Goal: Task Accomplishment & Management: Use online tool/utility

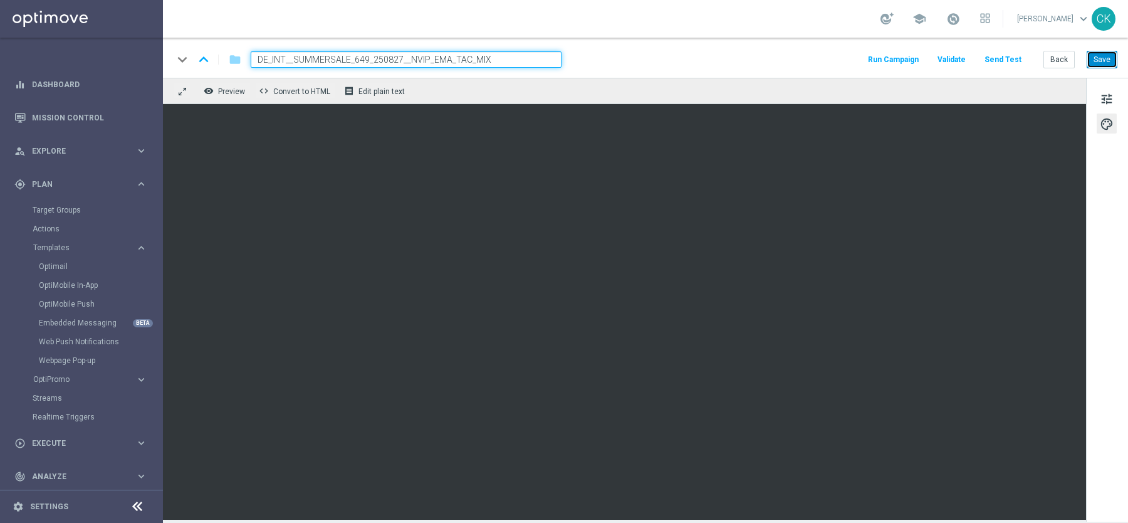
click at [1098, 64] on button "Save" at bounding box center [1102, 60] width 31 height 18
click at [1101, 56] on button "Save" at bounding box center [1102, 60] width 31 height 18
click at [1102, 58] on button "Save" at bounding box center [1102, 60] width 31 height 18
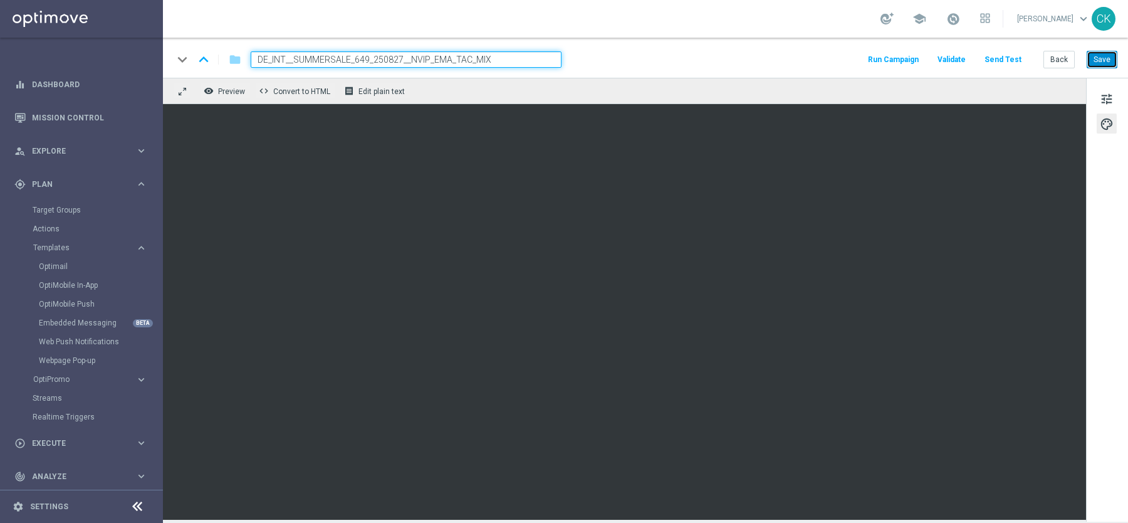
click at [1103, 56] on button "Save" at bounding box center [1102, 60] width 31 height 18
click at [1065, 61] on button "Back" at bounding box center [1058, 60] width 31 height 18
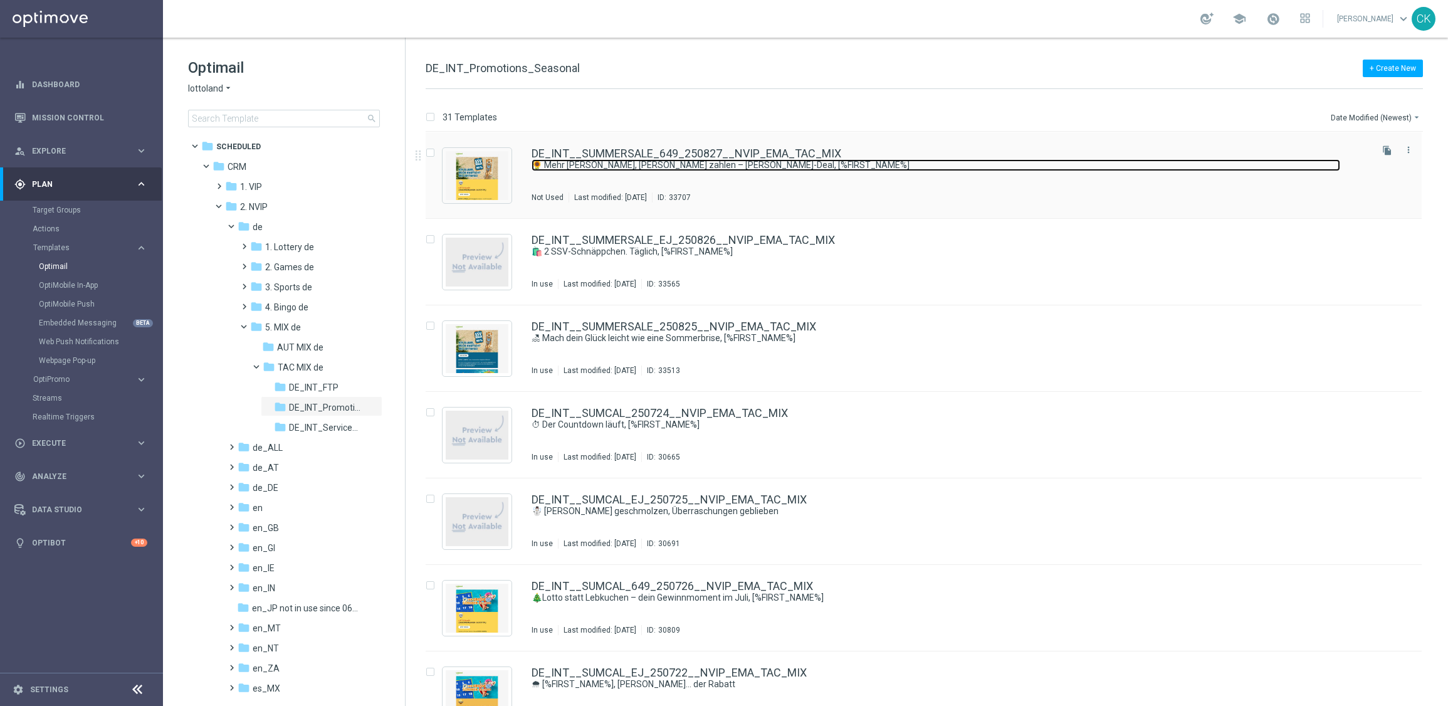
click at [641, 160] on link "🌻 Mehr [PERSON_NAME], [PERSON_NAME] zahlen – [PERSON_NAME]-Deal, [%FIRST_NAME%]" at bounding box center [935, 165] width 808 height 12
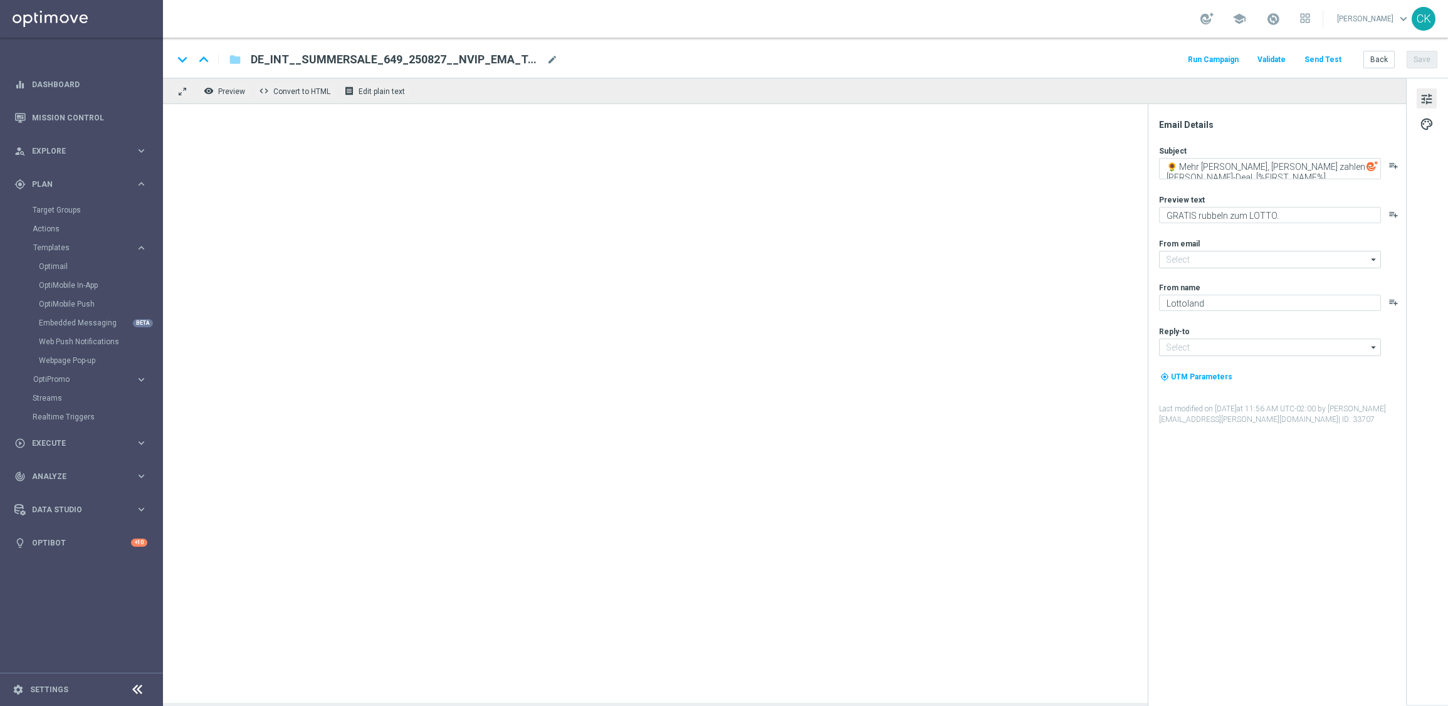
type input "[EMAIL_ADDRESS][DOMAIN_NAME]"
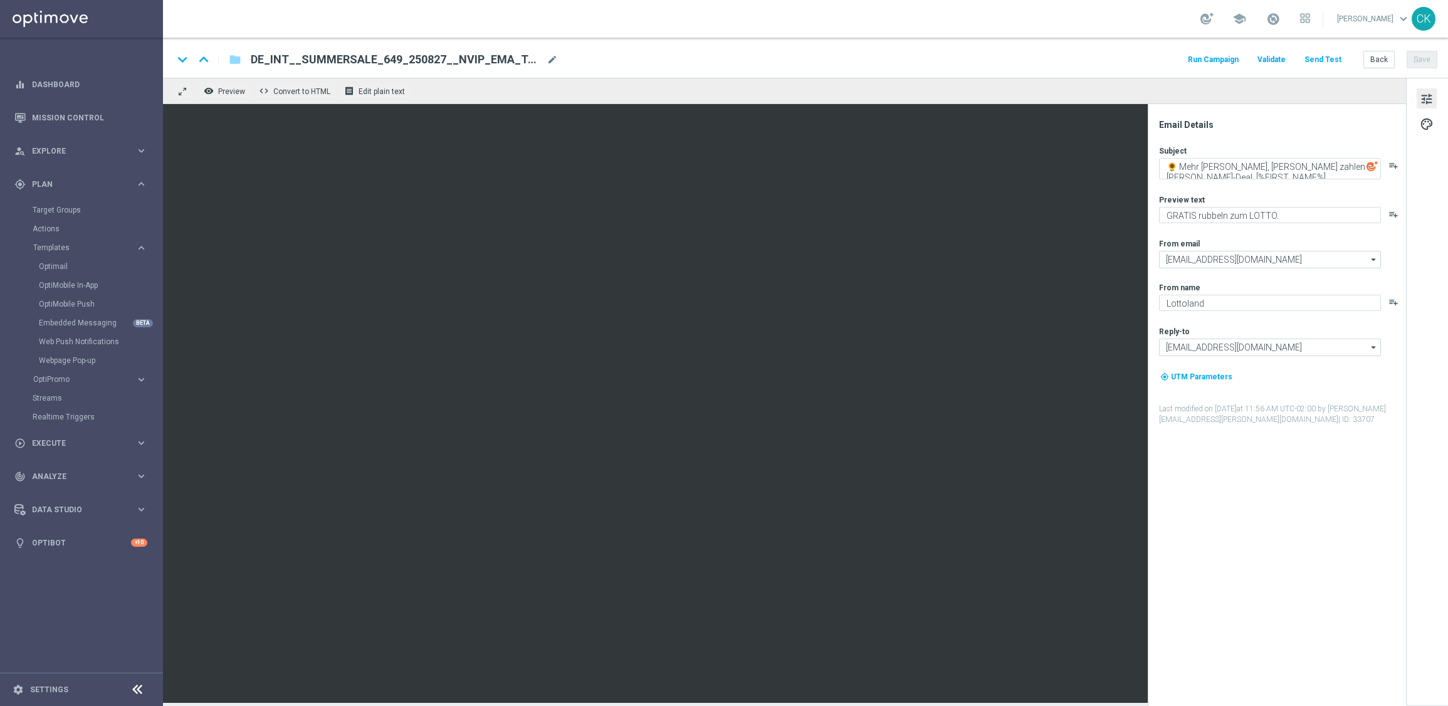
click at [1127, 57] on button "Send Test" at bounding box center [1322, 59] width 41 height 17
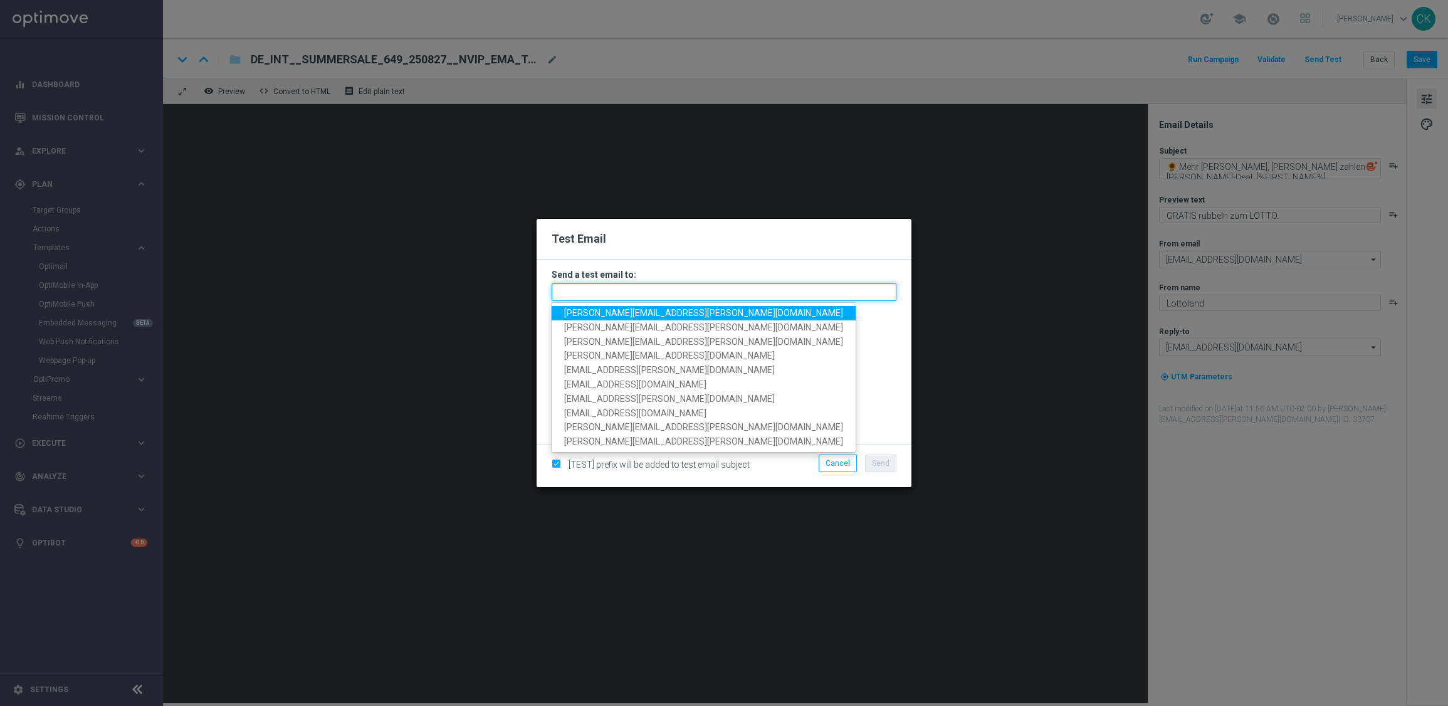
click at [674, 287] on input "text" at bounding box center [723, 292] width 345 height 18
click at [651, 308] on span "[PERSON_NAME][EMAIL_ADDRESS][PERSON_NAME][DOMAIN_NAME]" at bounding box center [703, 313] width 279 height 10
type input "[PERSON_NAME][EMAIL_ADDRESS][PERSON_NAME][DOMAIN_NAME]"
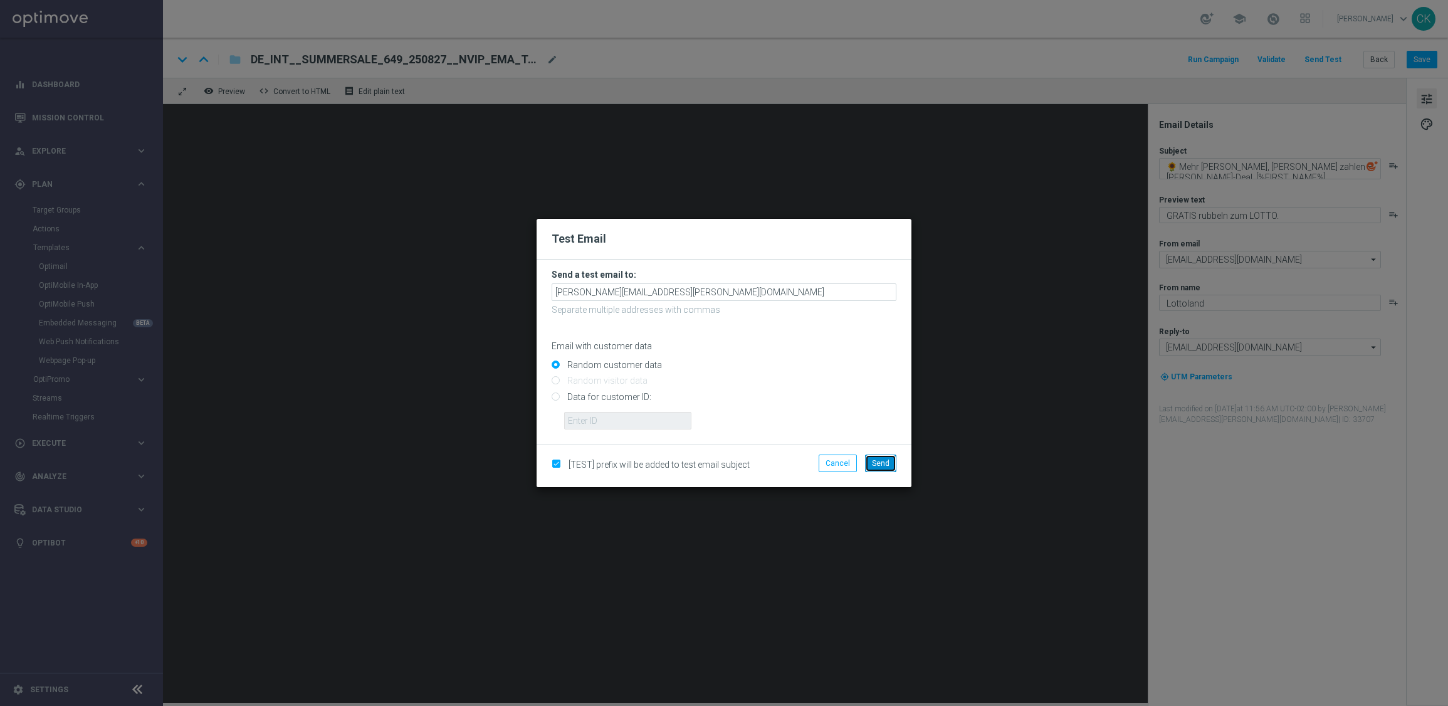
click at [885, 466] on span "Send" at bounding box center [881, 463] width 18 height 9
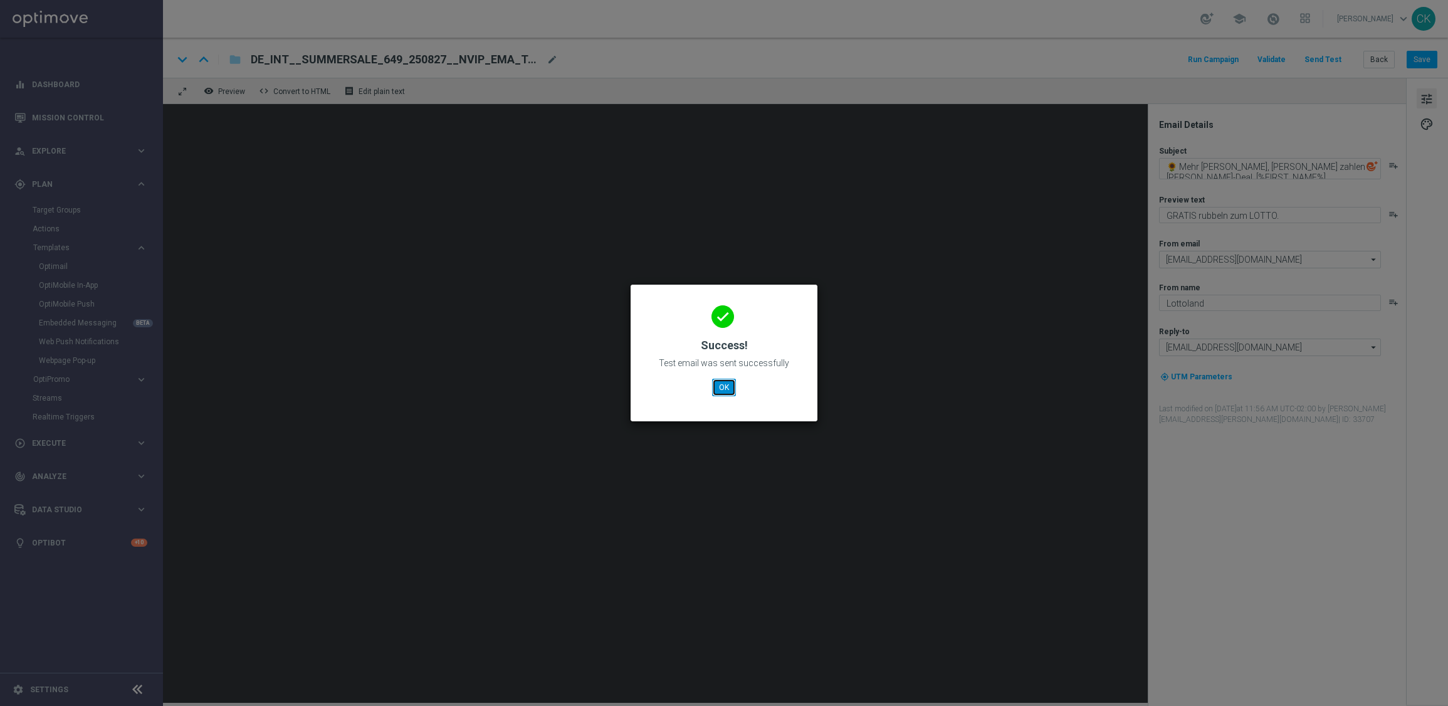
click at [725, 385] on button "OK" at bounding box center [724, 387] width 24 height 18
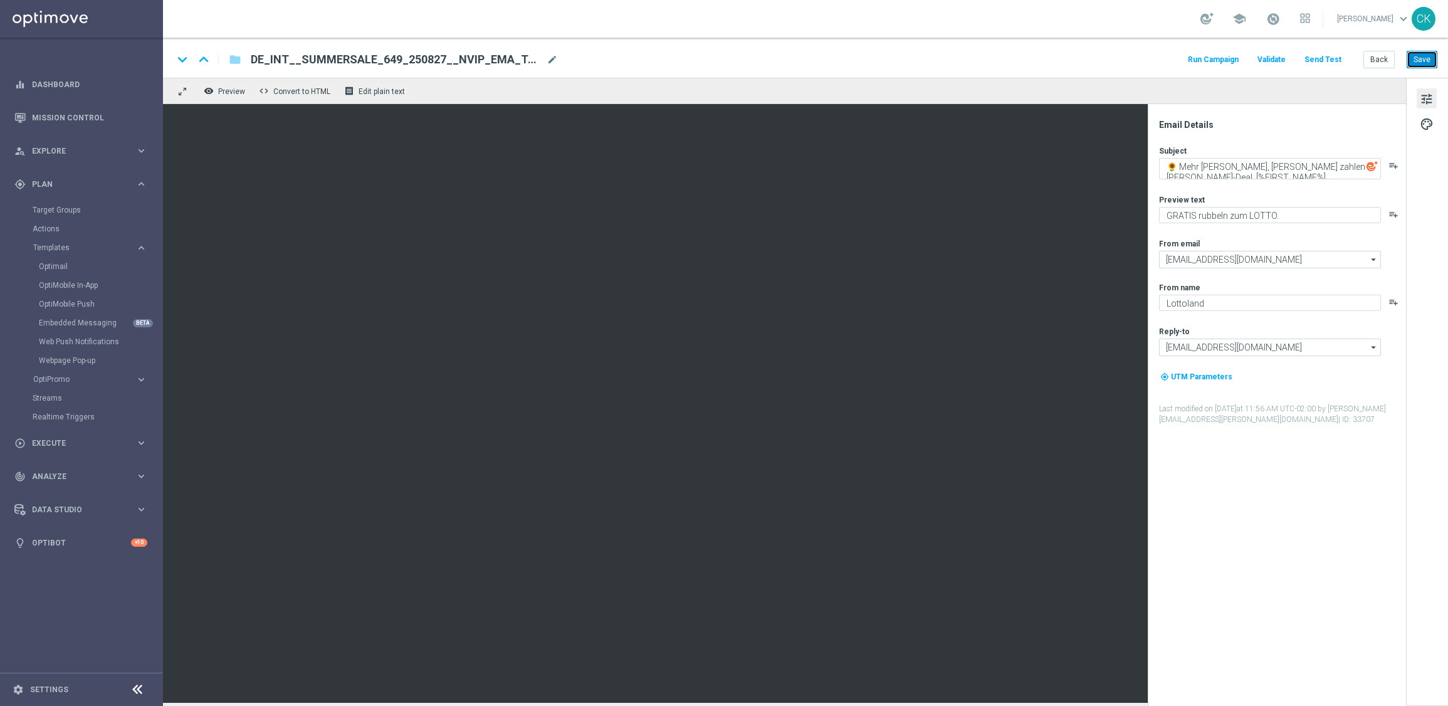
click at [1127, 56] on button "Save" at bounding box center [1421, 60] width 31 height 18
click at [1127, 54] on button "Back" at bounding box center [1378, 60] width 31 height 18
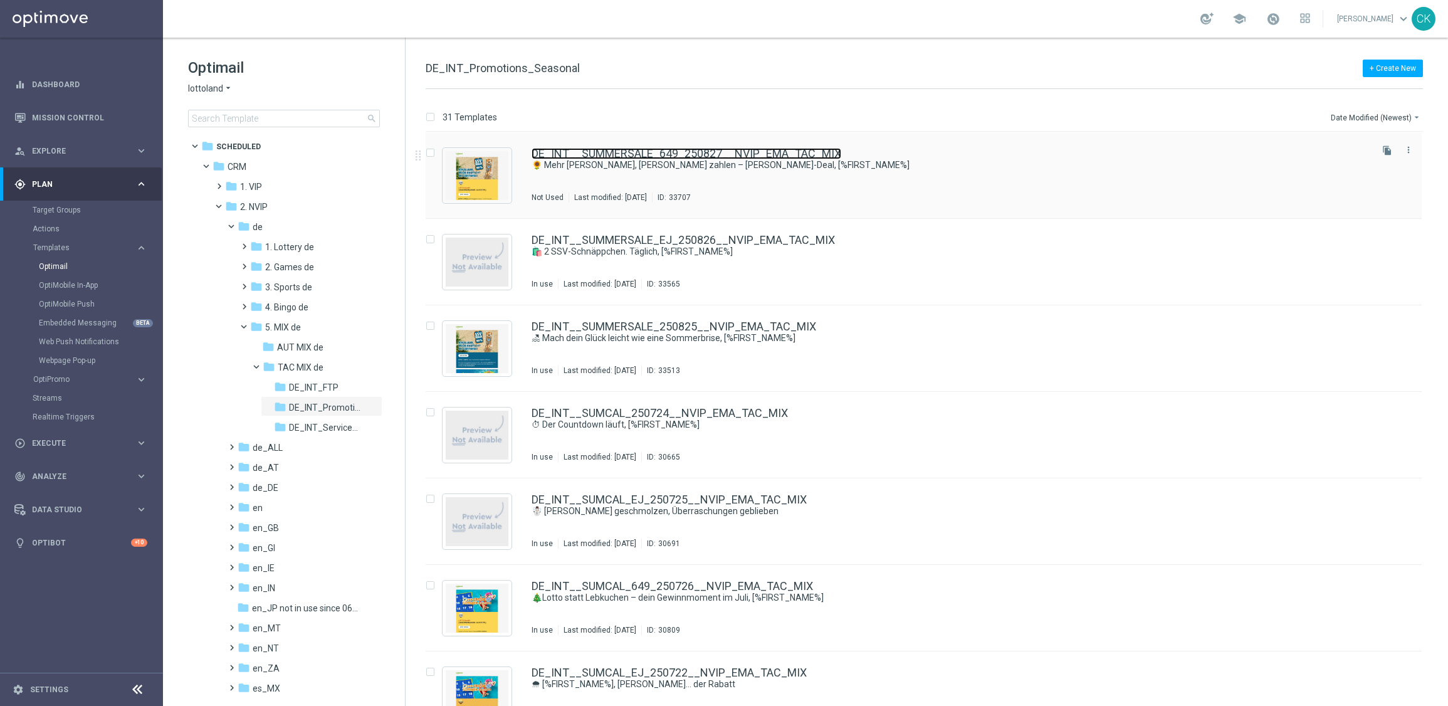
click at [656, 151] on link "DE_INT__SUMMERSALE_649_250827__NVIP_EMA_TAC_MIX" at bounding box center [686, 153] width 310 height 11
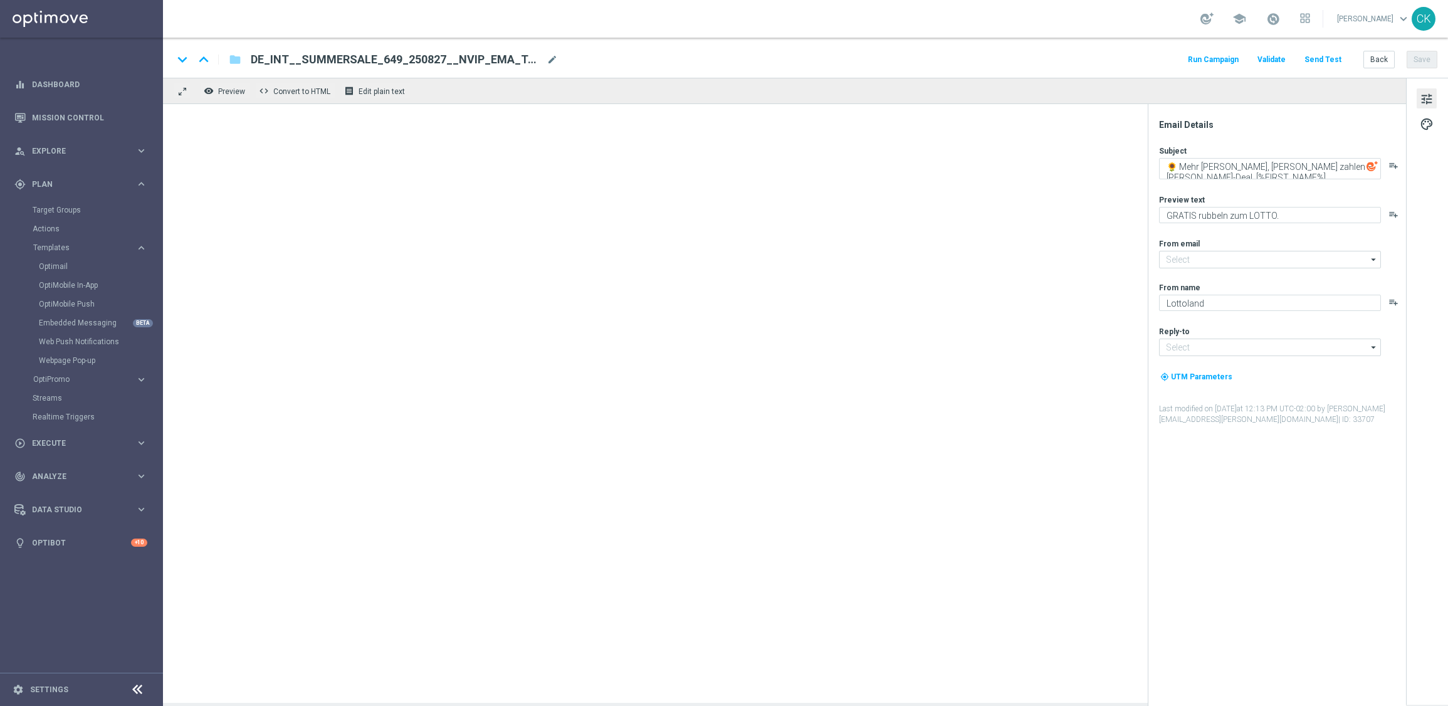
type input "[EMAIL_ADDRESS][DOMAIN_NAME]"
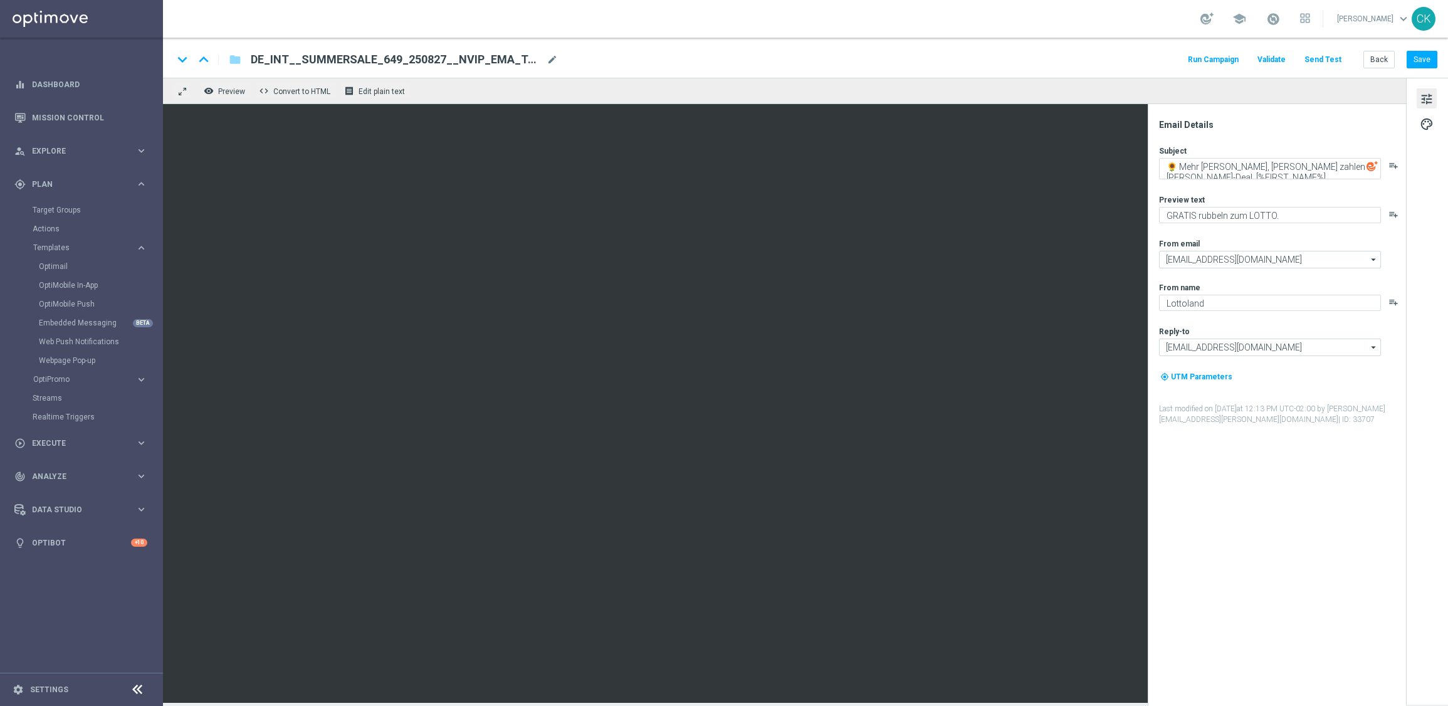
click at [1127, 58] on button "Send Test" at bounding box center [1322, 59] width 41 height 17
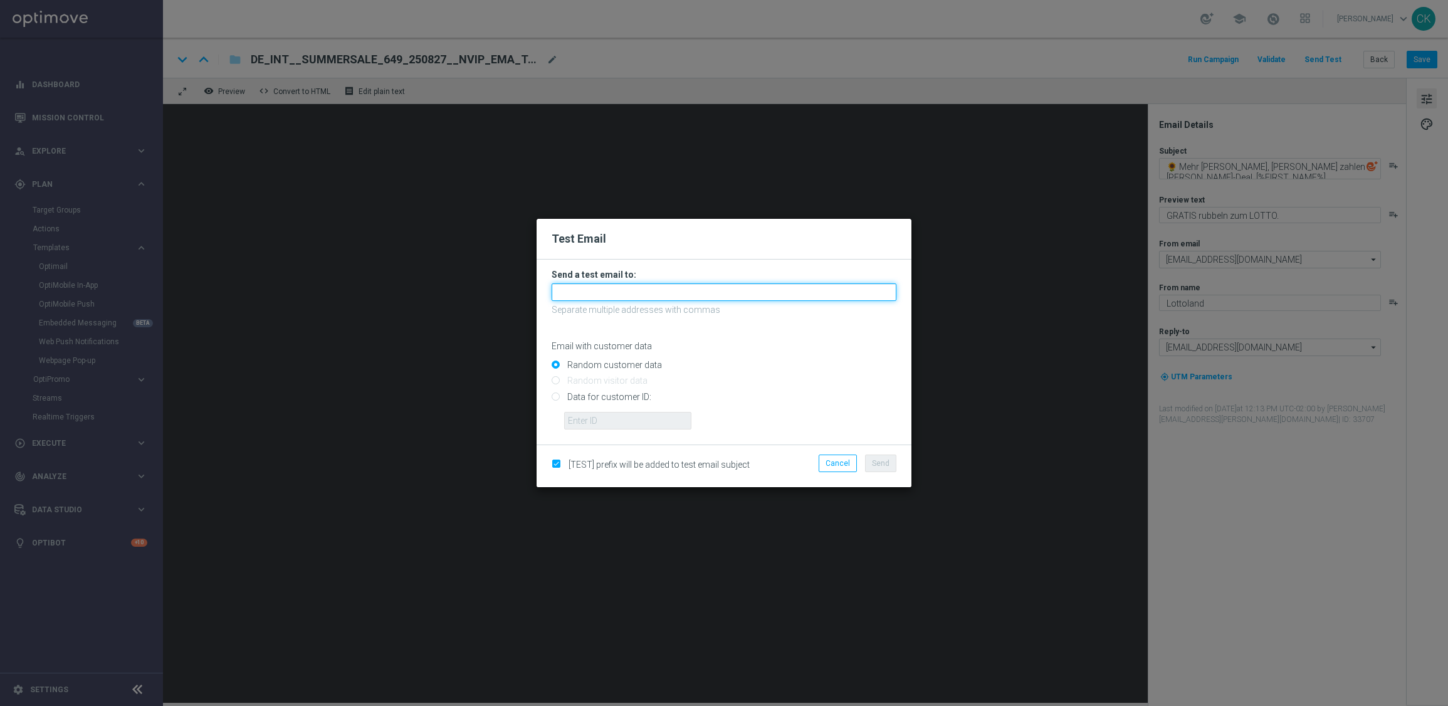
click at [788, 284] on input "text" at bounding box center [723, 292] width 345 height 18
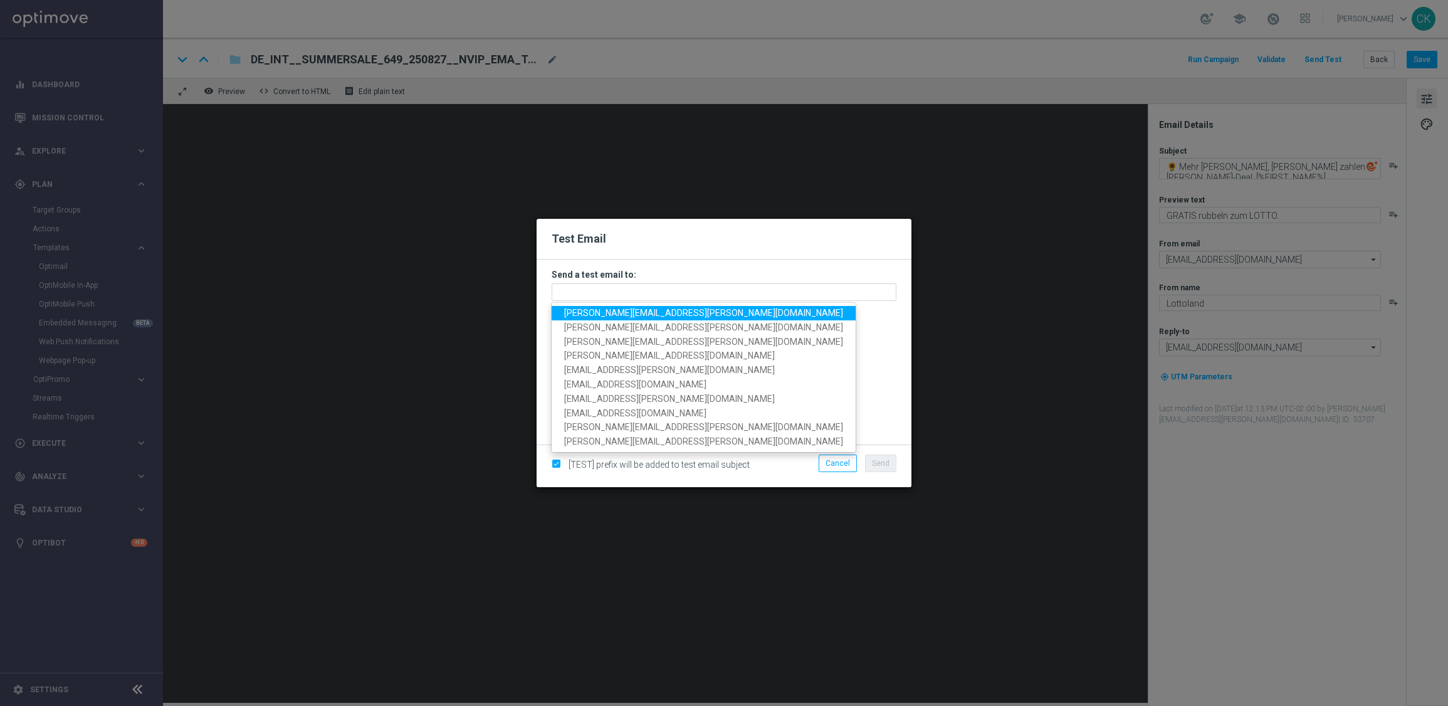
click at [648, 308] on span "[PERSON_NAME][EMAIL_ADDRESS][PERSON_NAME][DOMAIN_NAME]" at bounding box center [703, 313] width 279 height 10
type input "[PERSON_NAME][EMAIL_ADDRESS][PERSON_NAME][DOMAIN_NAME]"
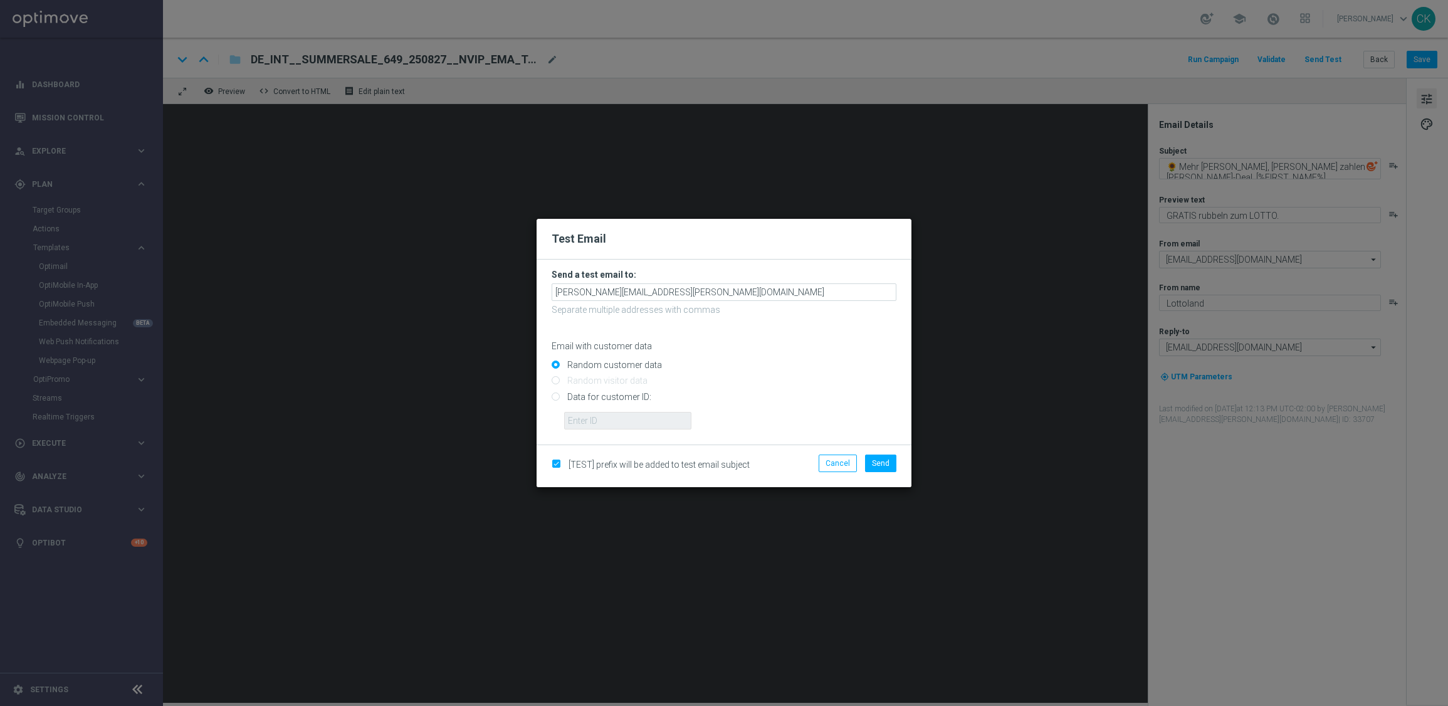
click at [600, 394] on input "Data for customer ID:" at bounding box center [723, 402] width 345 height 18
radio input "true"
click at [600, 412] on input "text" at bounding box center [627, 421] width 127 height 18
type input "14586067"
click at [894, 457] on button "Send" at bounding box center [880, 463] width 31 height 18
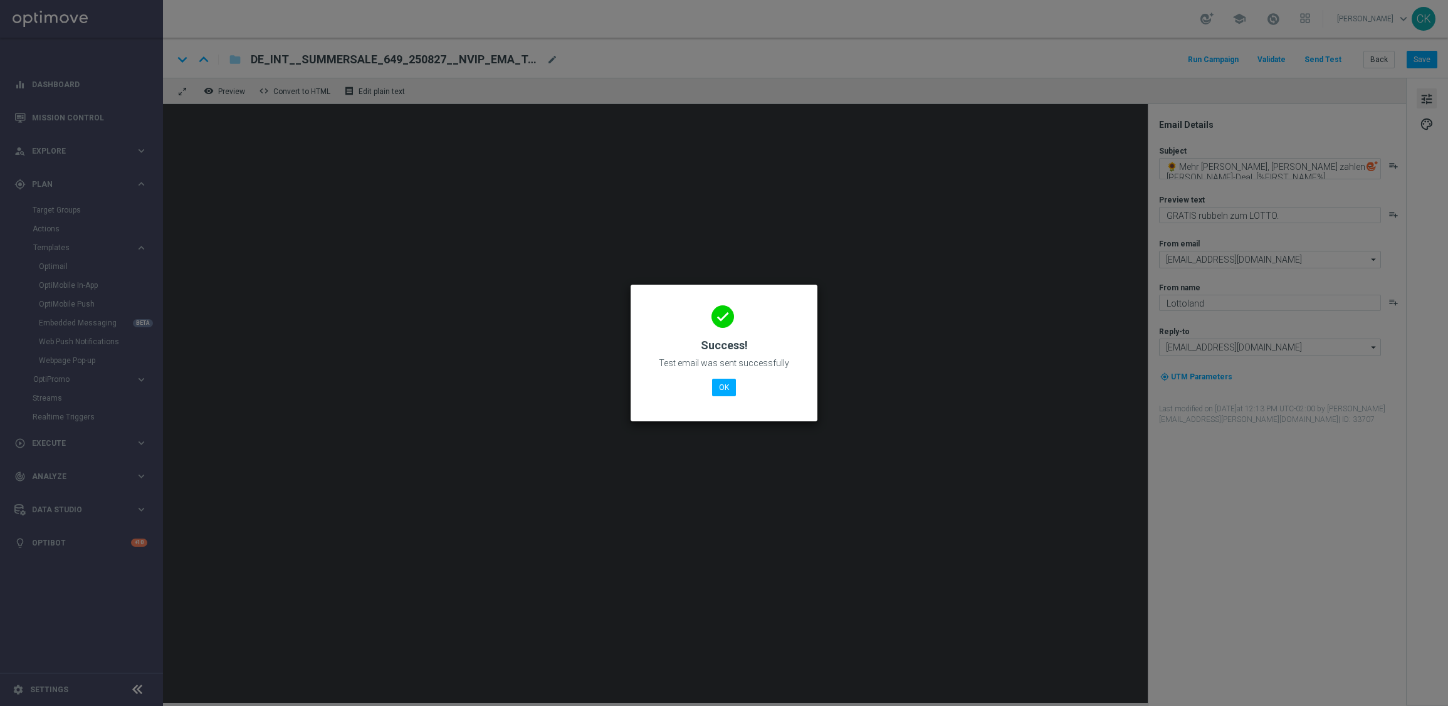
click at [721, 397] on div "done Success! Test email was sent successfully OK" at bounding box center [723, 350] width 157 height 109
click at [722, 389] on button "OK" at bounding box center [724, 387] width 24 height 18
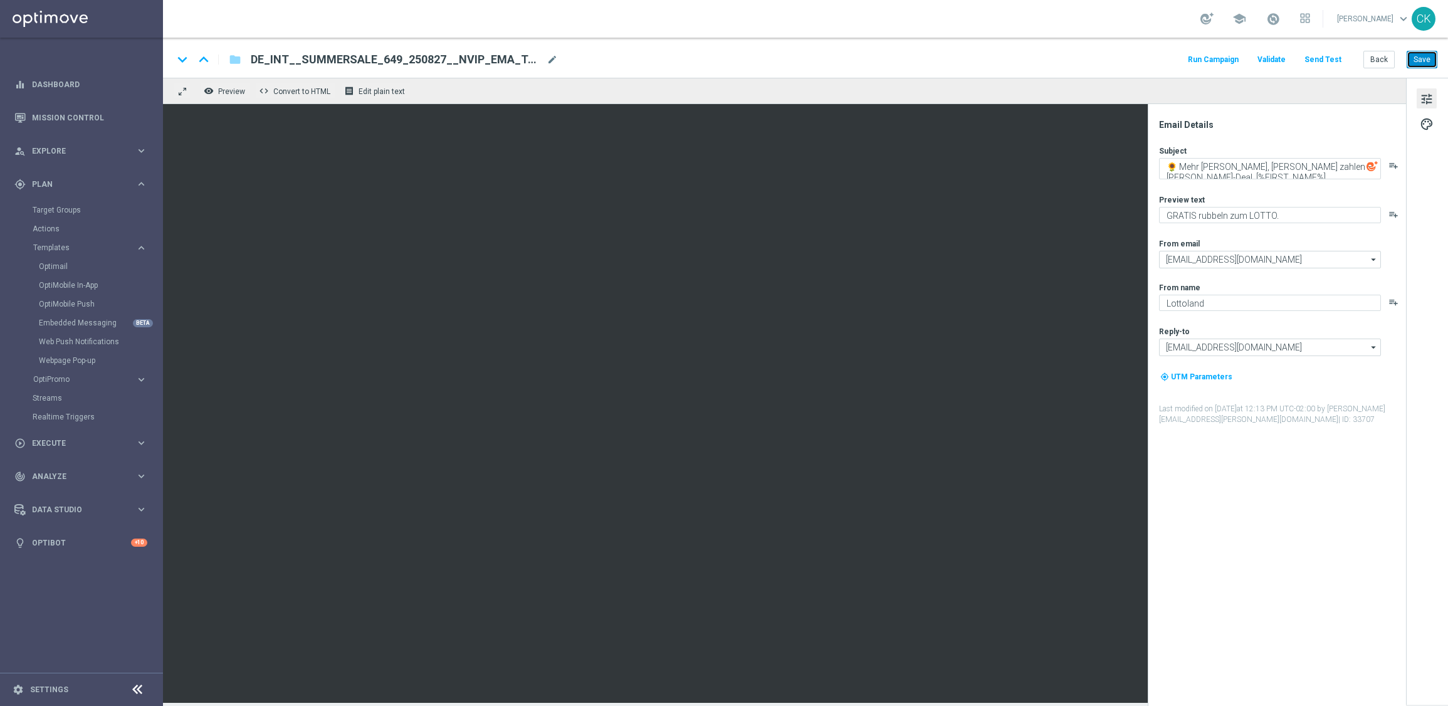
click at [1127, 56] on button "Save" at bounding box center [1421, 60] width 31 height 18
click at [1127, 57] on button "Back" at bounding box center [1378, 60] width 31 height 18
